Goal: Check status: Check status

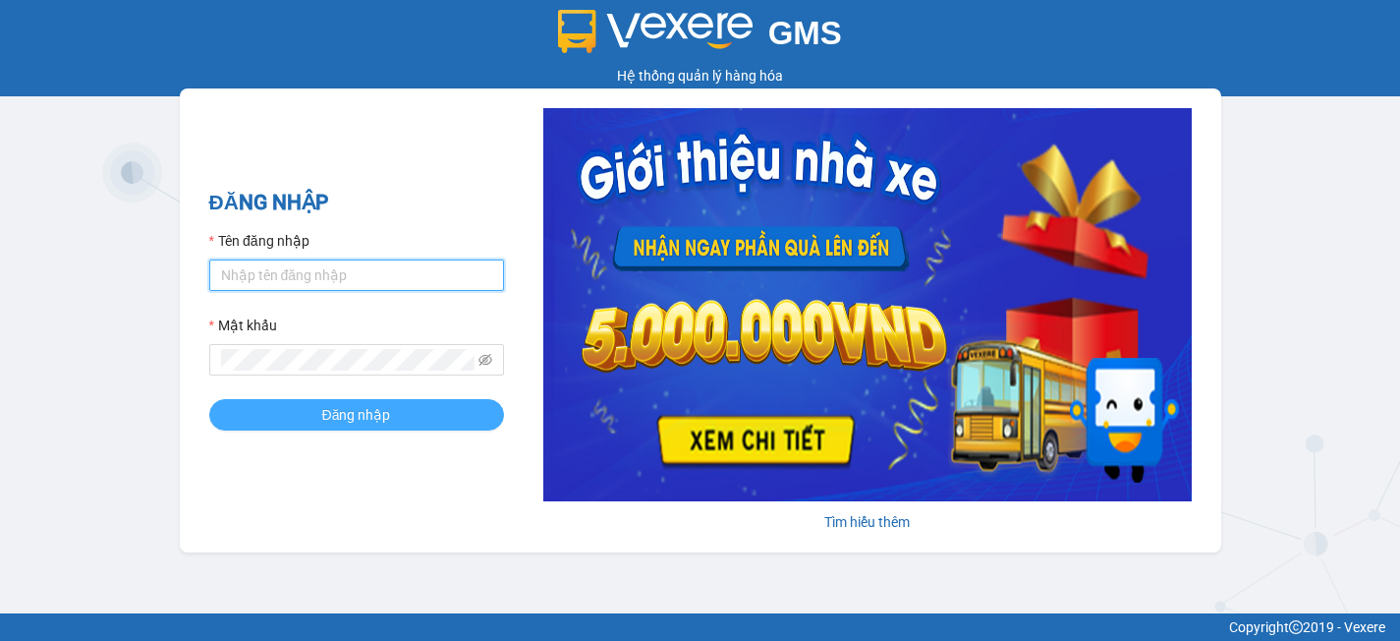
type input "nguyenmy.saoviet"
click at [380, 413] on span "Đăng nhập" at bounding box center [356, 415] width 69 height 22
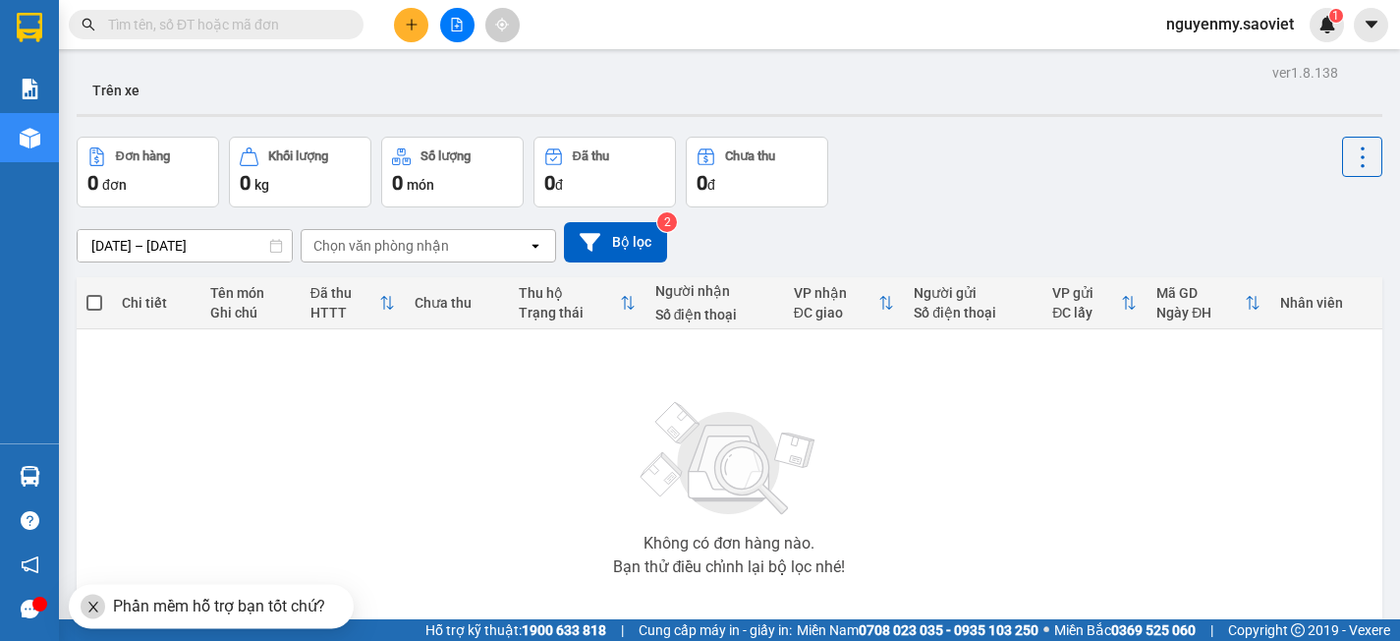
click at [133, 26] on input "text" at bounding box center [224, 25] width 232 height 22
paste input "0969342713"
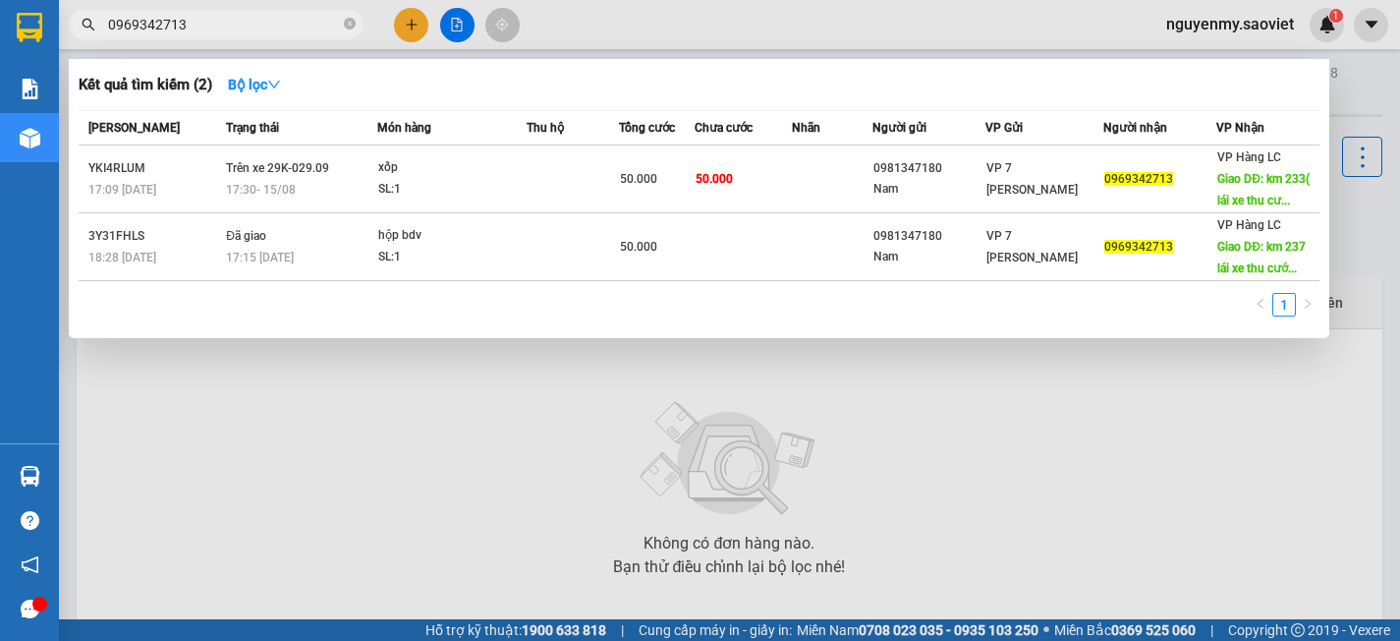
type input "0969342713"
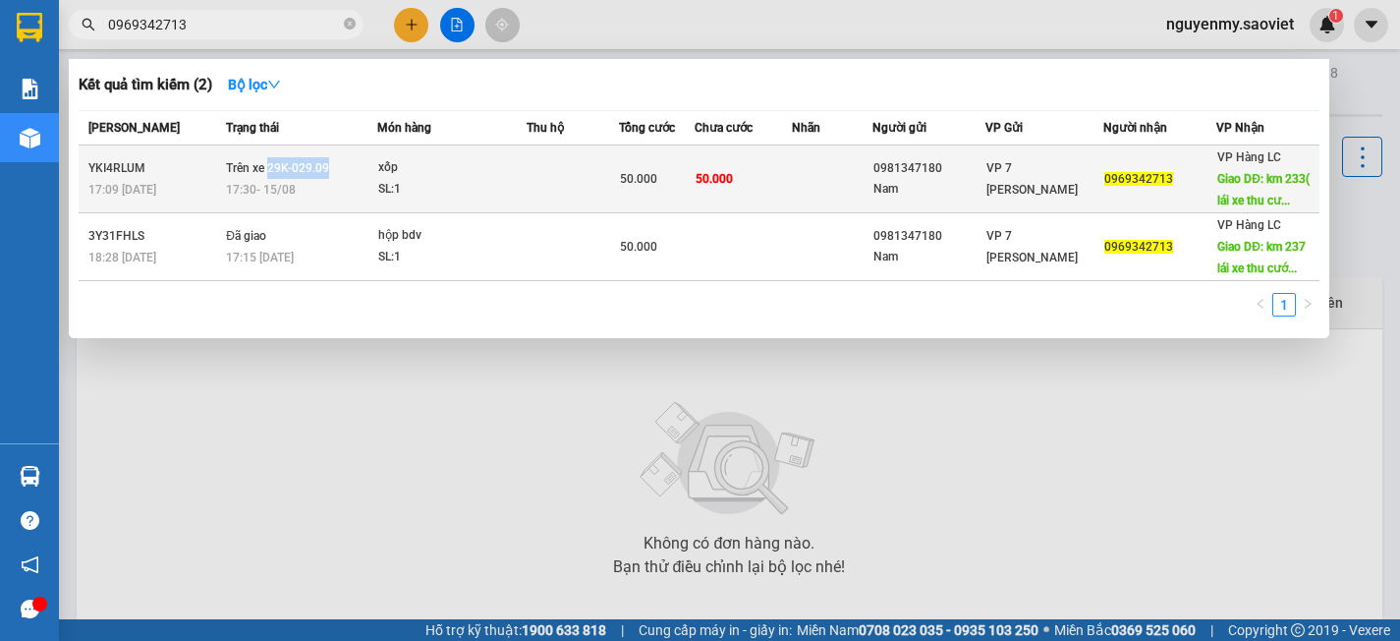
drag, startPoint x: 346, startPoint y: 179, endPoint x: 265, endPoint y: 181, distance: 80.6
click at [265, 181] on td "Trên xe 29K-029.09 17:30 [DATE]" at bounding box center [299, 179] width 156 height 68
copy span "29K-029.09"
